Goal: Task Accomplishment & Management: Use online tool/utility

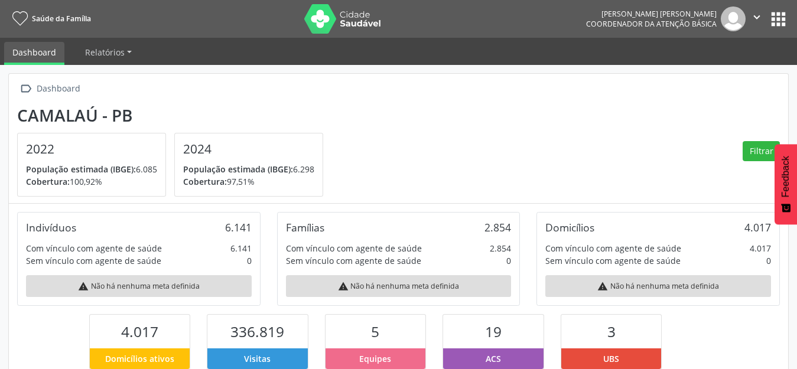
scroll to position [196, 259]
click at [775, 14] on button "apps" at bounding box center [778, 19] width 21 height 21
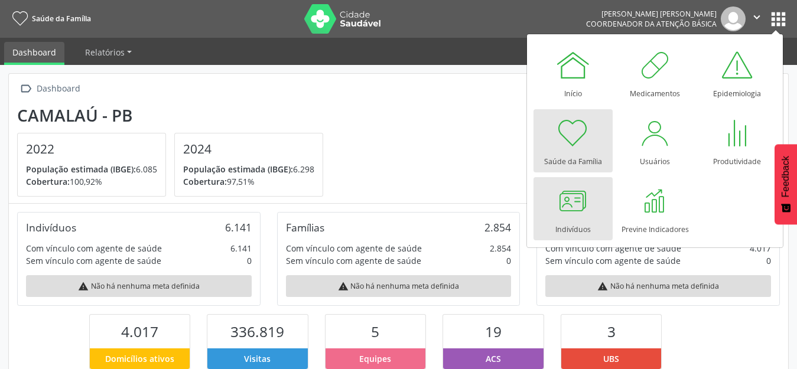
click at [556, 199] on div at bounding box center [572, 200] width 35 height 35
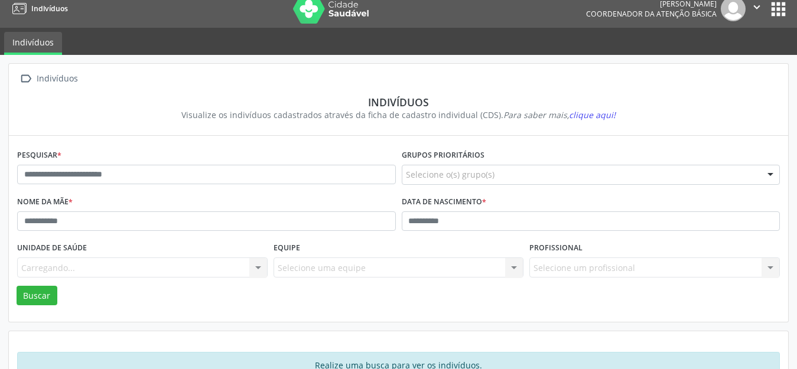
scroll to position [27, 0]
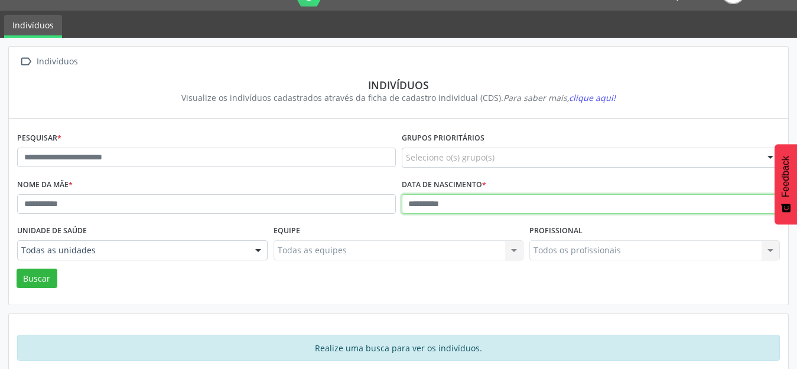
click at [414, 203] on input "text" at bounding box center [591, 204] width 379 height 20
type input "**********"
click at [17, 269] on button "Buscar" at bounding box center [37, 279] width 41 height 20
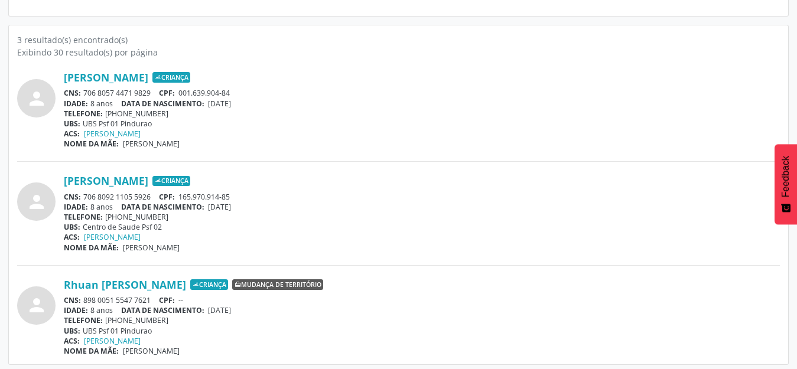
scroll to position [320, 0]
